Goal: Find contact information: Find contact information

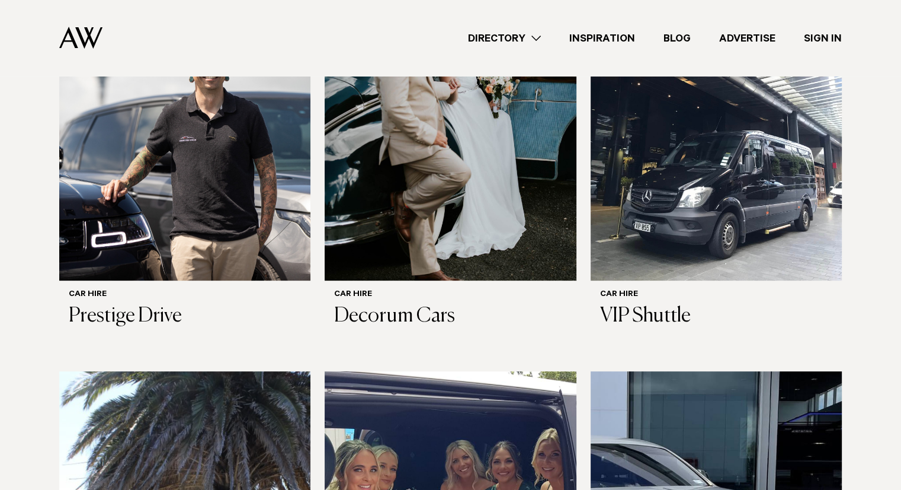
scroll to position [452, 0]
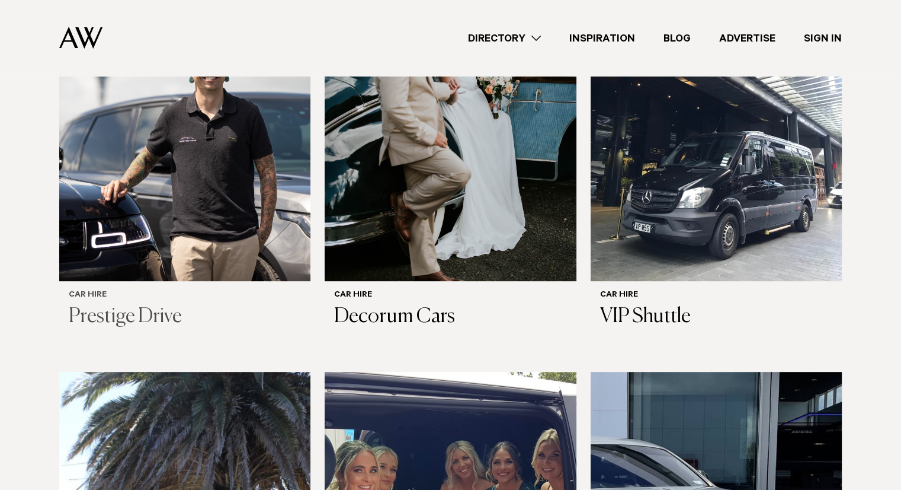
click at [158, 170] on img at bounding box center [184, 111] width 251 height 337
click at [455, 151] on img at bounding box center [450, 111] width 251 height 337
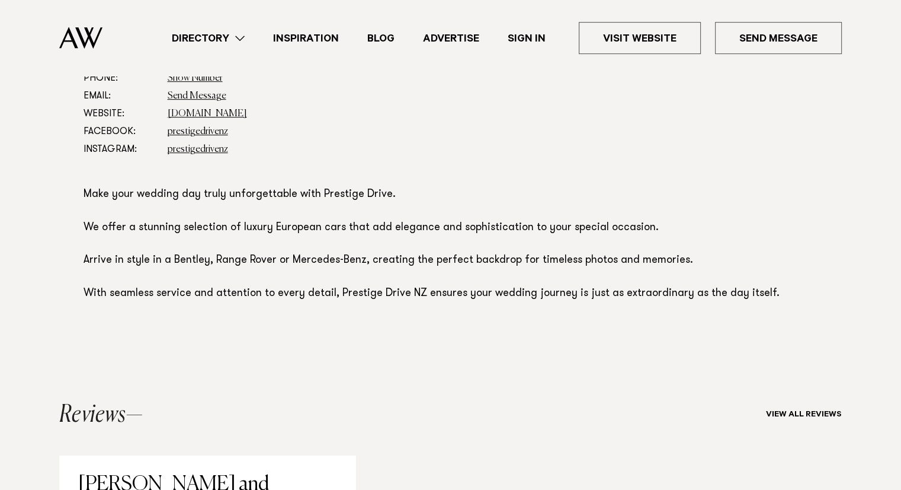
scroll to position [678, 0]
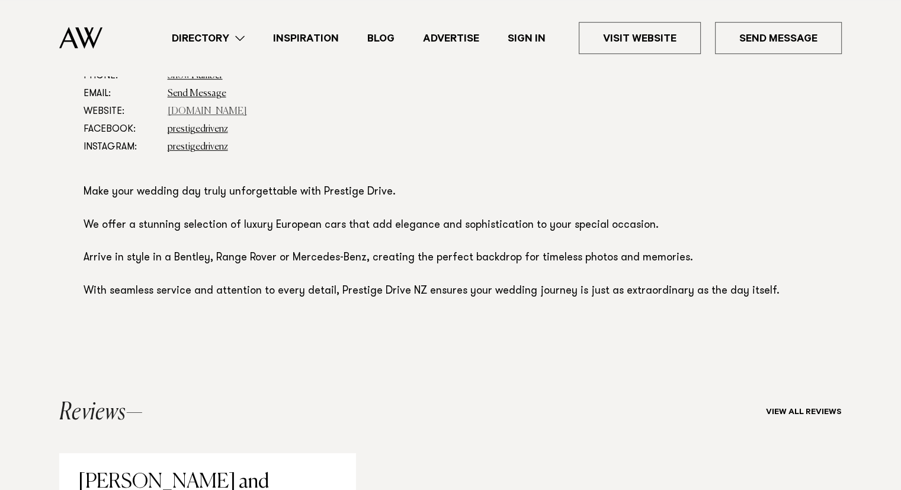
click at [178, 110] on link "prestigedrive.co.nz" at bounding box center [207, 111] width 79 height 9
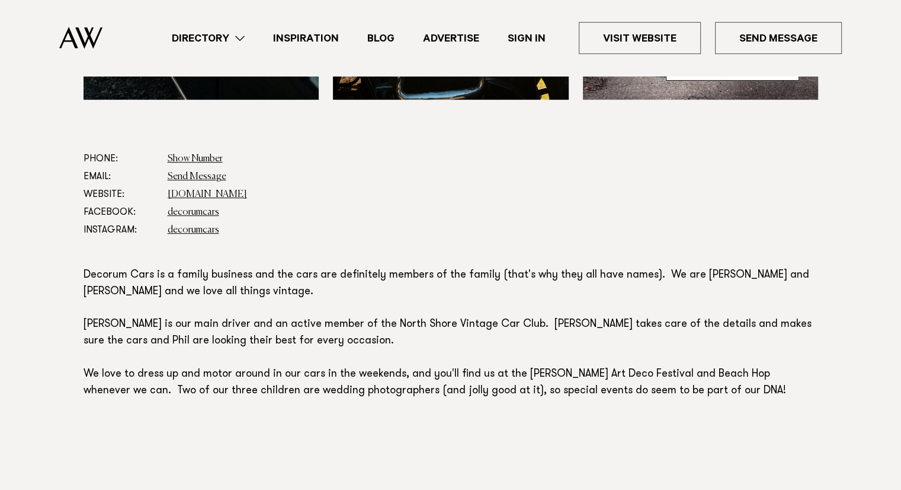
scroll to position [600, 0]
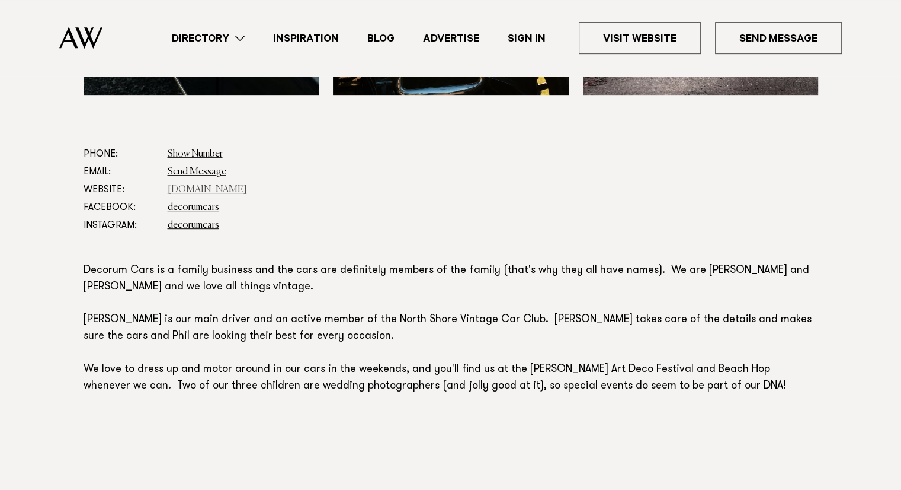
click at [207, 188] on link "[DOMAIN_NAME]" at bounding box center [207, 189] width 79 height 9
